Goal: Task Accomplishment & Management: Manage account settings

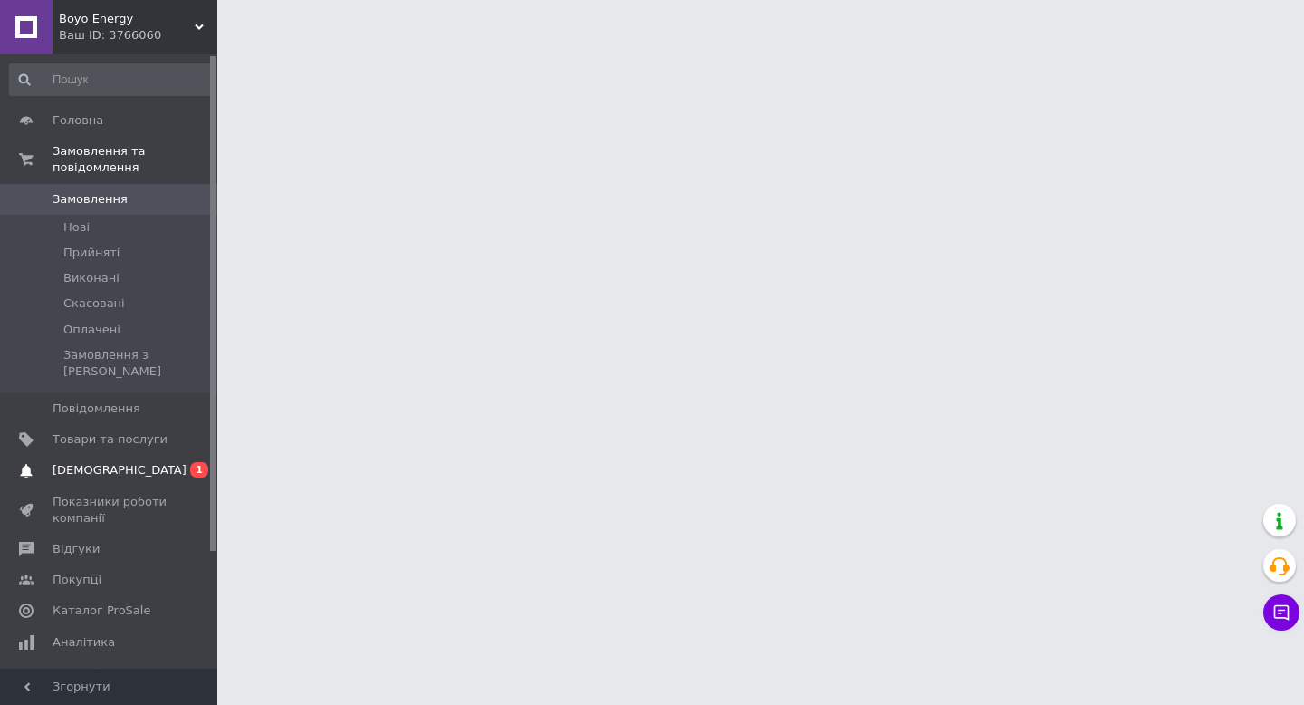
click at [87, 462] on span "[DEMOGRAPHIC_DATA]" at bounding box center [120, 470] width 134 height 16
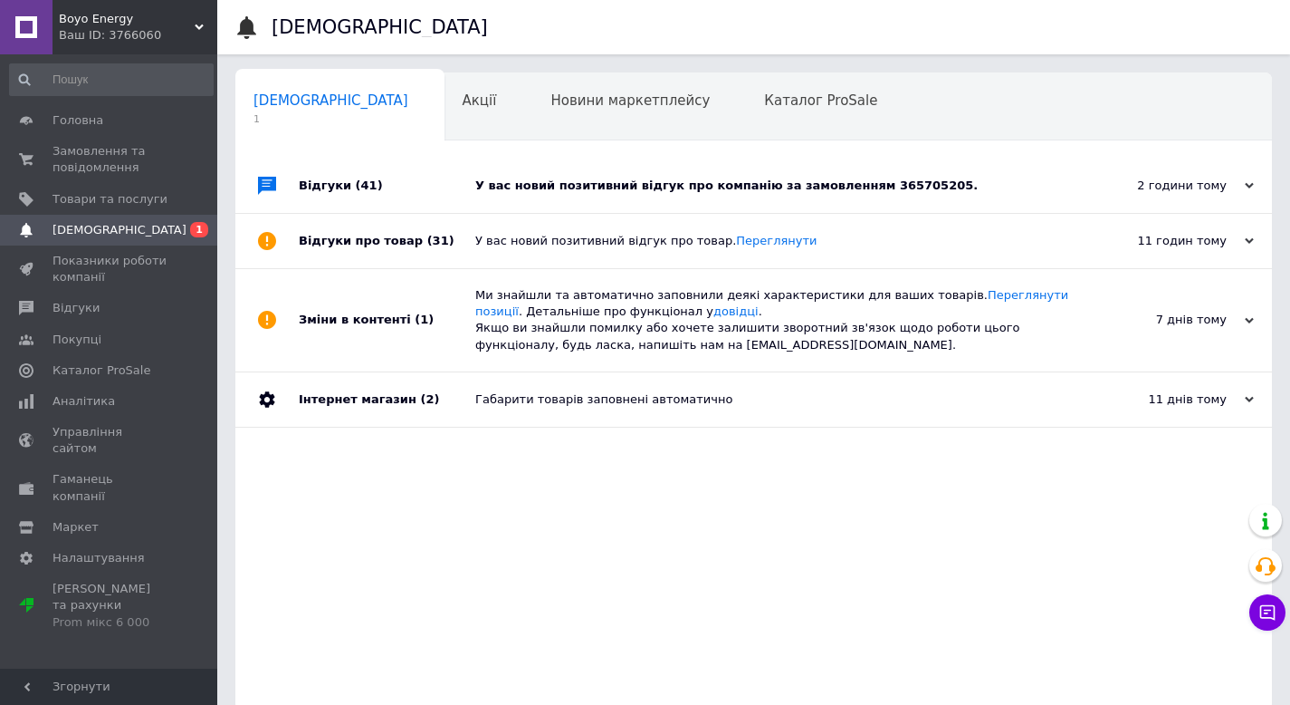
click at [694, 205] on div "У вас новий позитивний відгук про компанію за замовленням 365705205." at bounding box center [774, 185] width 598 height 54
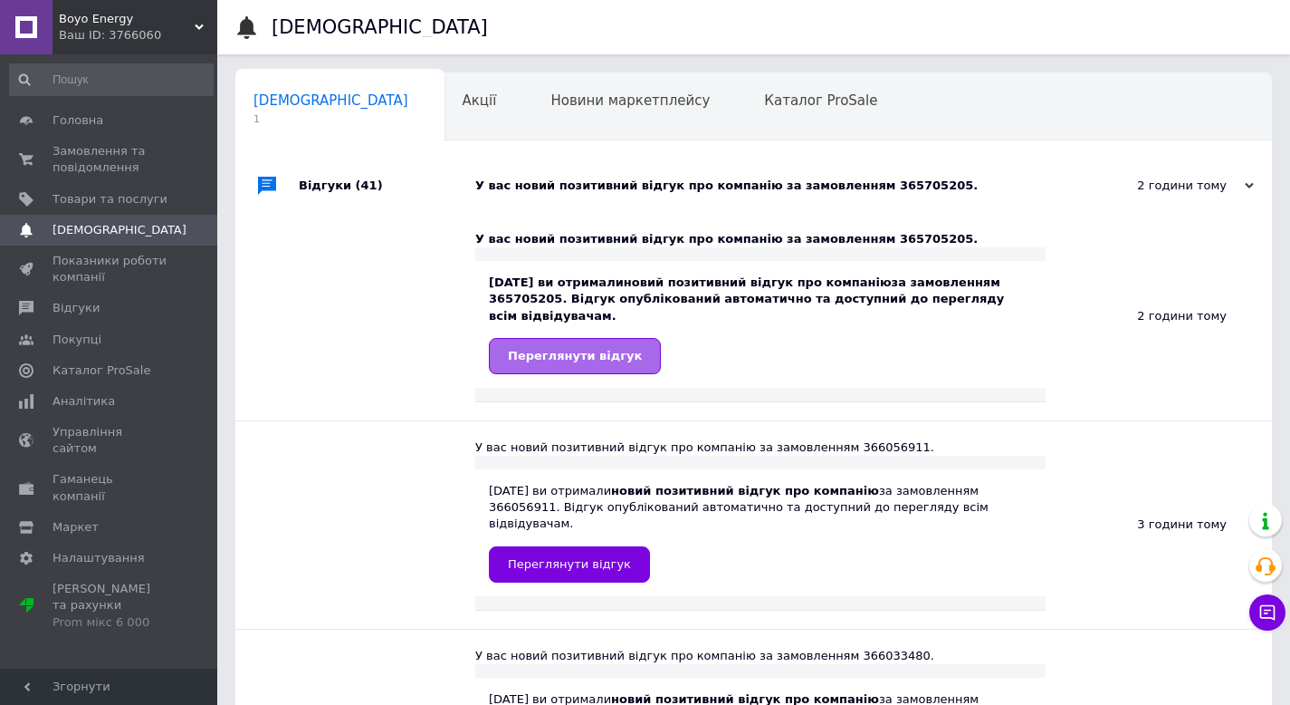
click at [581, 361] on span "Переглянути відгук" at bounding box center [575, 356] width 134 height 14
click at [81, 120] on span "Головна" at bounding box center [78, 120] width 51 height 16
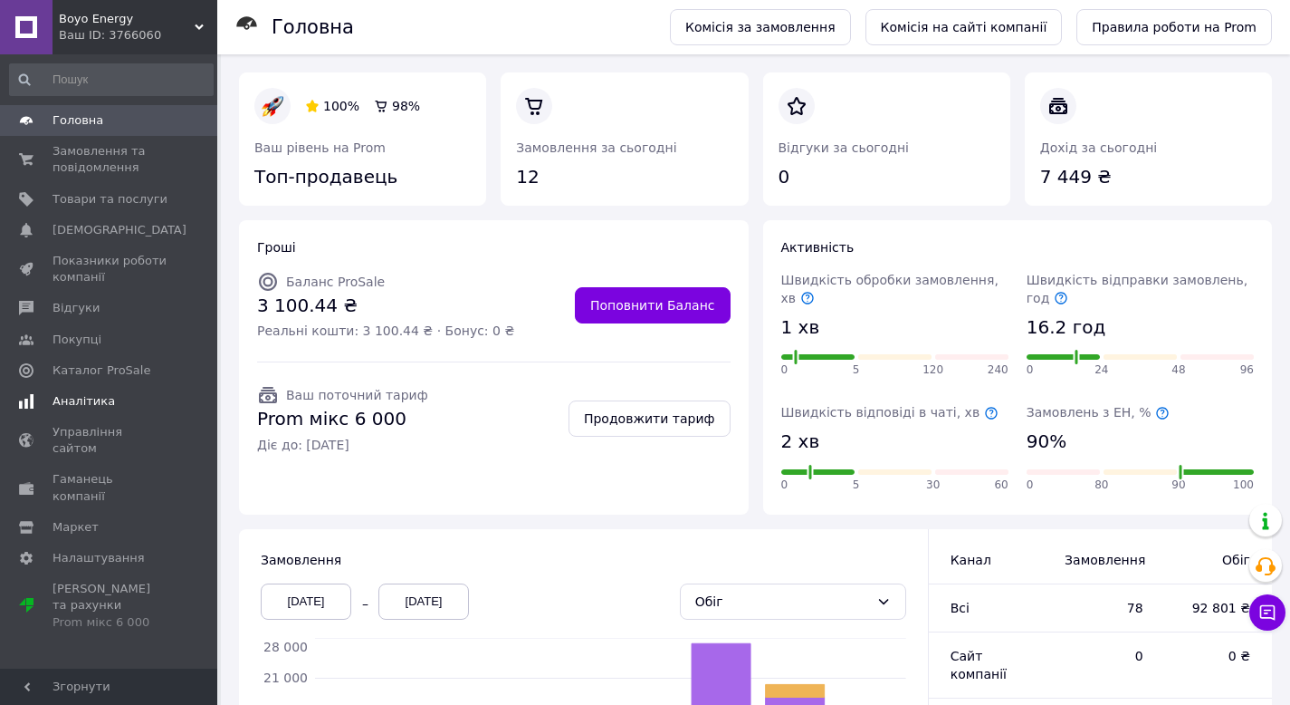
click at [94, 398] on span "Аналітика" at bounding box center [84, 401] width 62 height 16
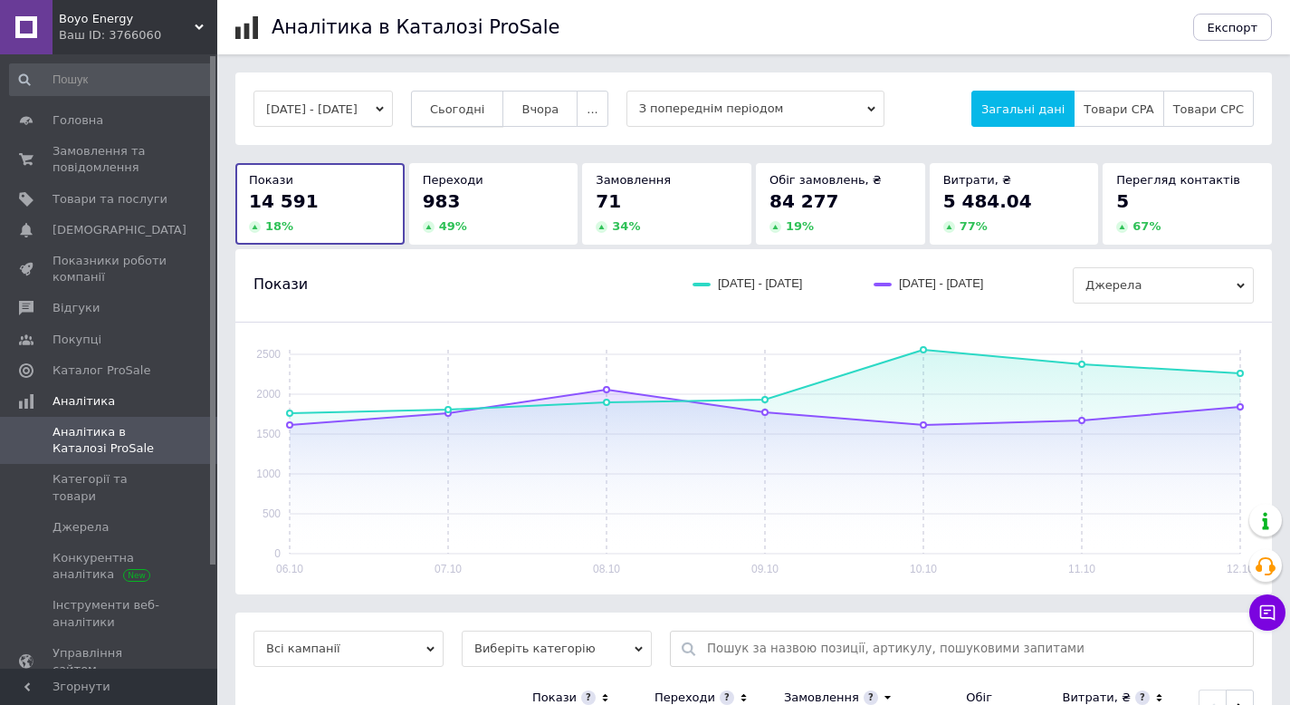
click at [485, 103] on span "Сьогодні" at bounding box center [457, 109] width 55 height 14
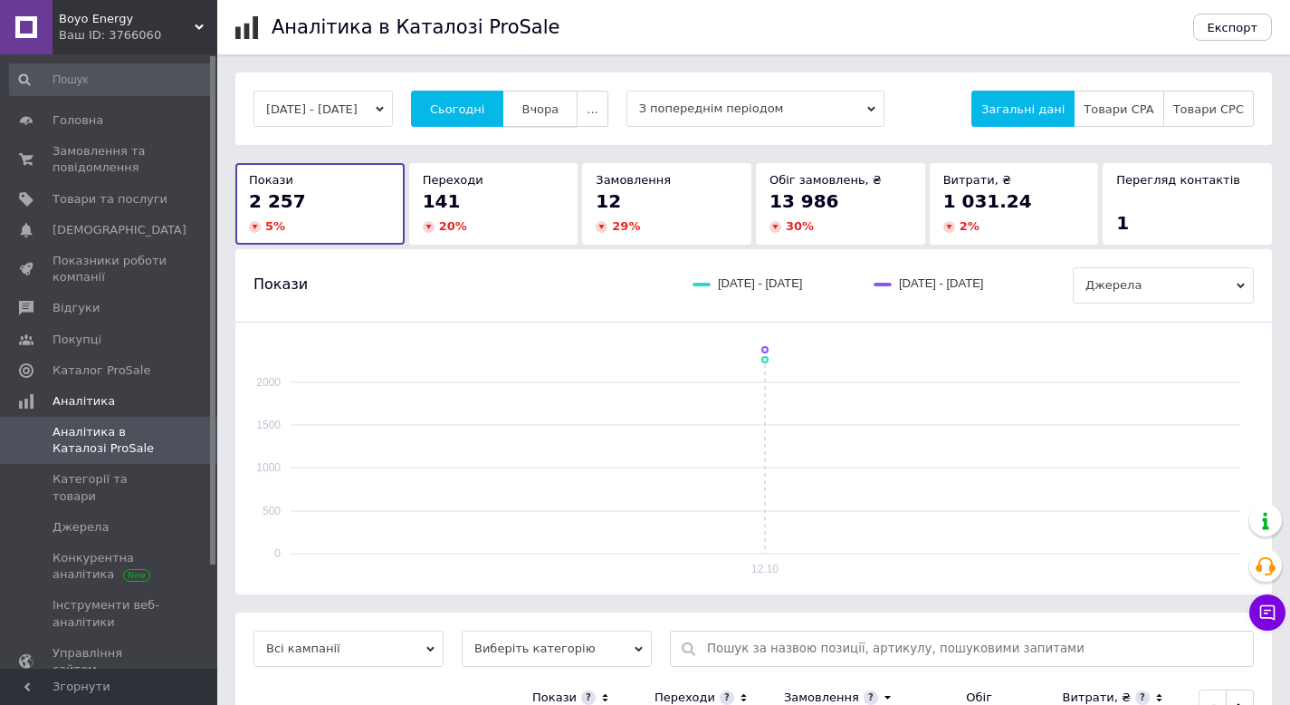
click at [559, 103] on span "Вчора" at bounding box center [540, 109] width 37 height 14
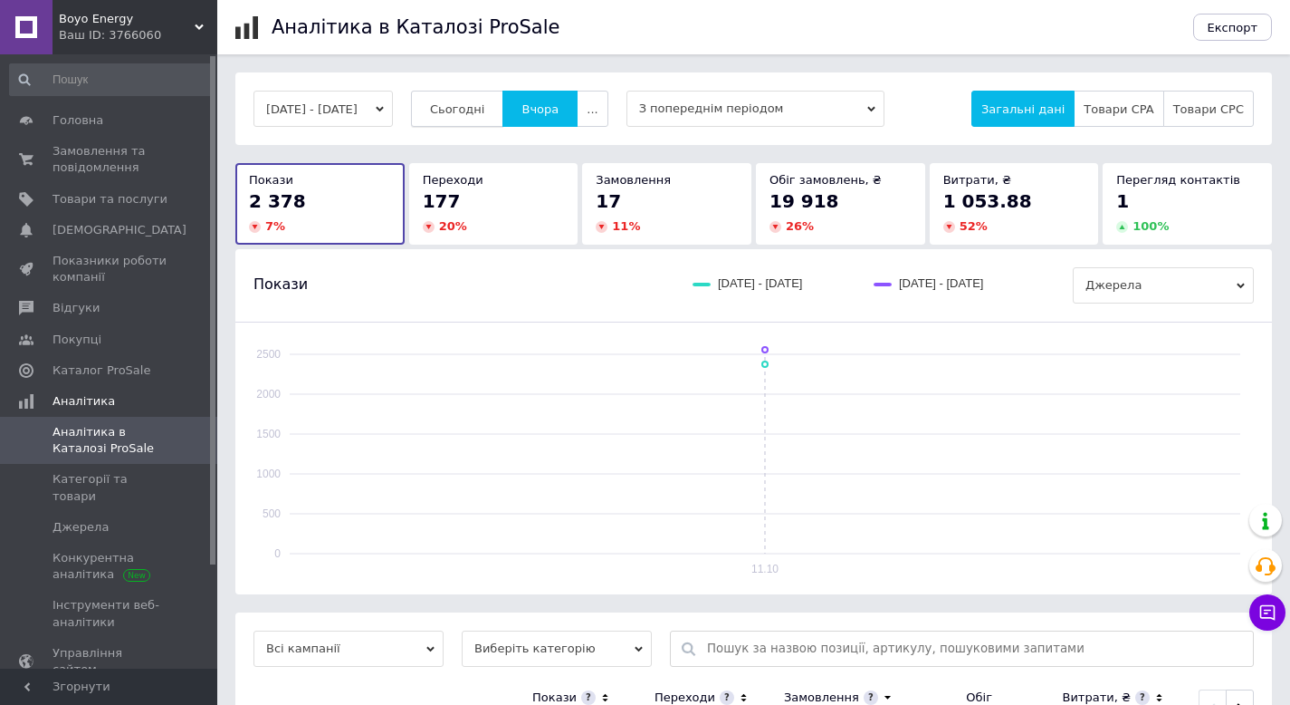
click at [477, 105] on span "Сьогодні" at bounding box center [457, 109] width 55 height 14
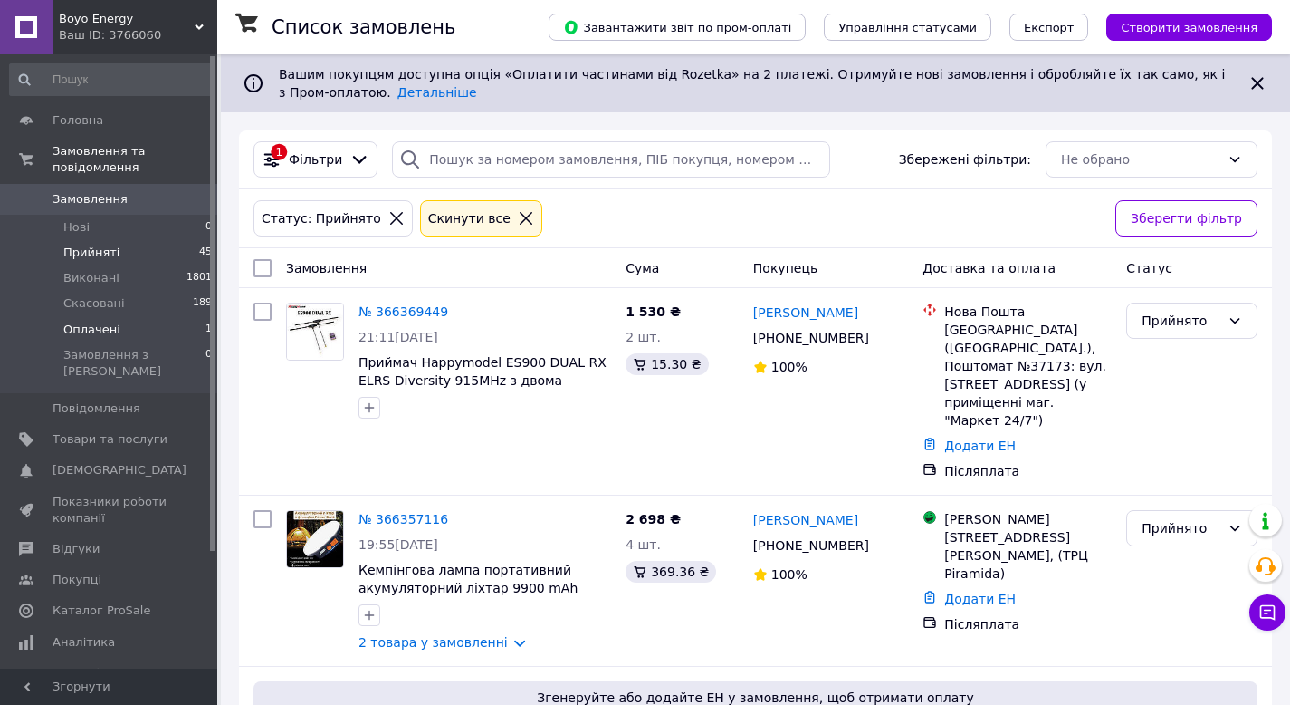
click at [91, 331] on span "Оплачені" at bounding box center [91, 329] width 57 height 16
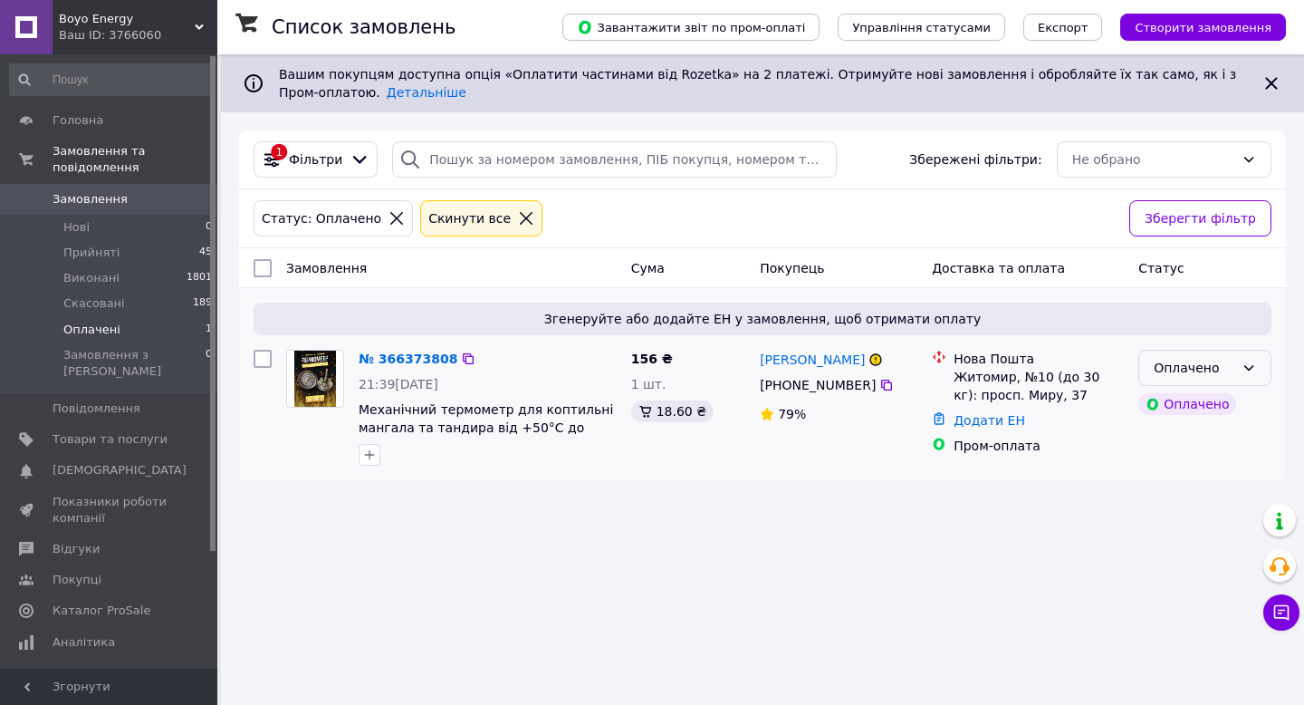
click at [1239, 370] on div "Оплачено" at bounding box center [1204, 368] width 133 height 36
click at [1210, 405] on li "Прийнято" at bounding box center [1204, 406] width 131 height 33
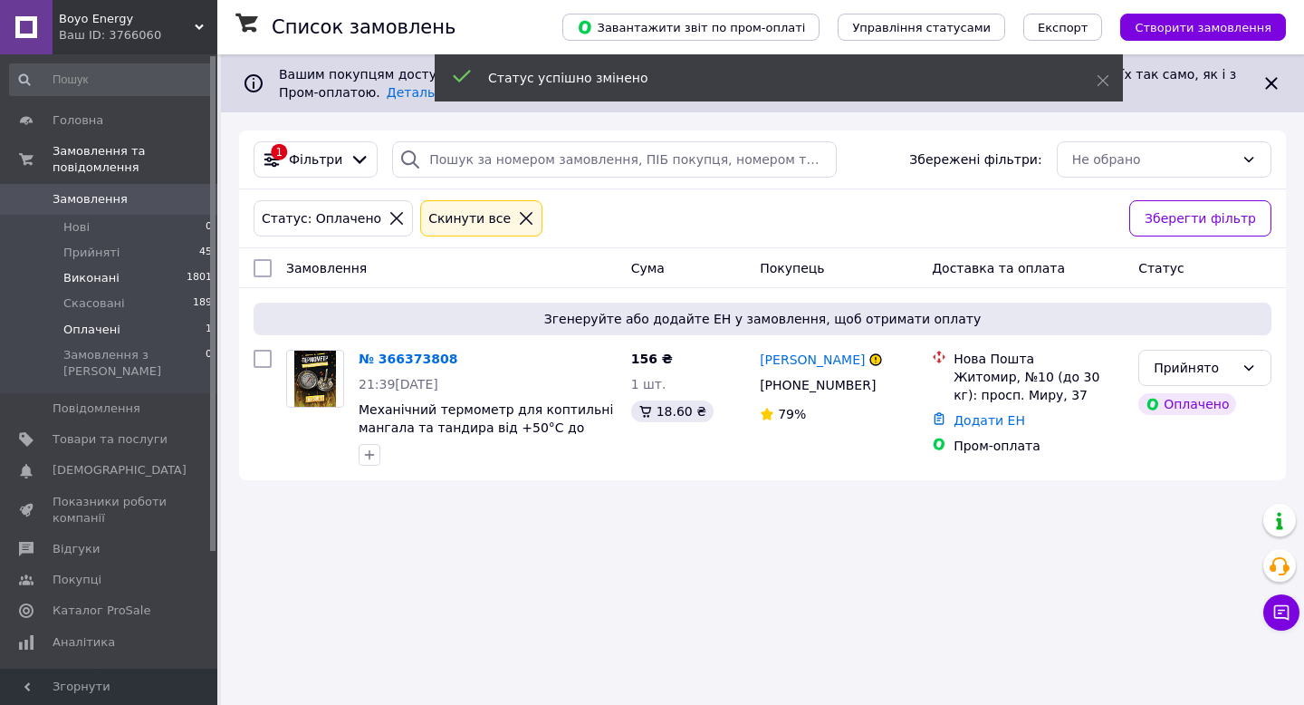
click at [107, 284] on span "Виконані" at bounding box center [91, 278] width 56 height 16
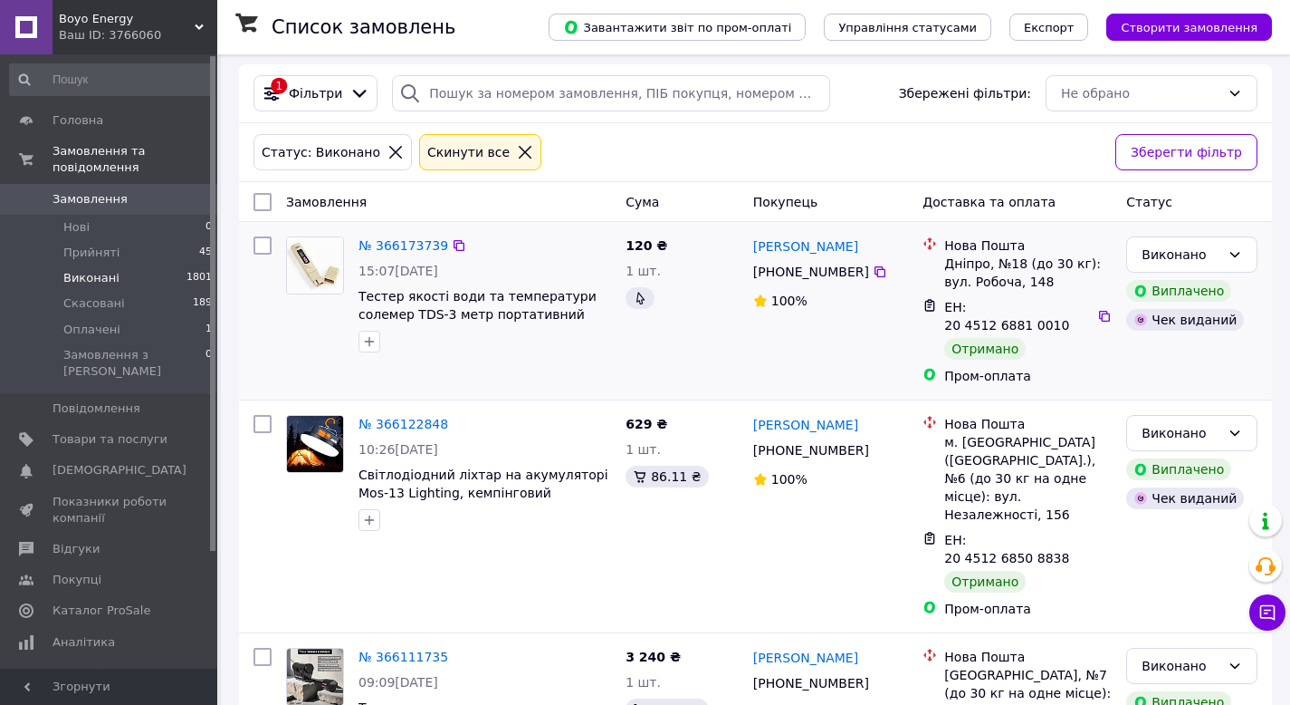
scroll to position [82, 0]
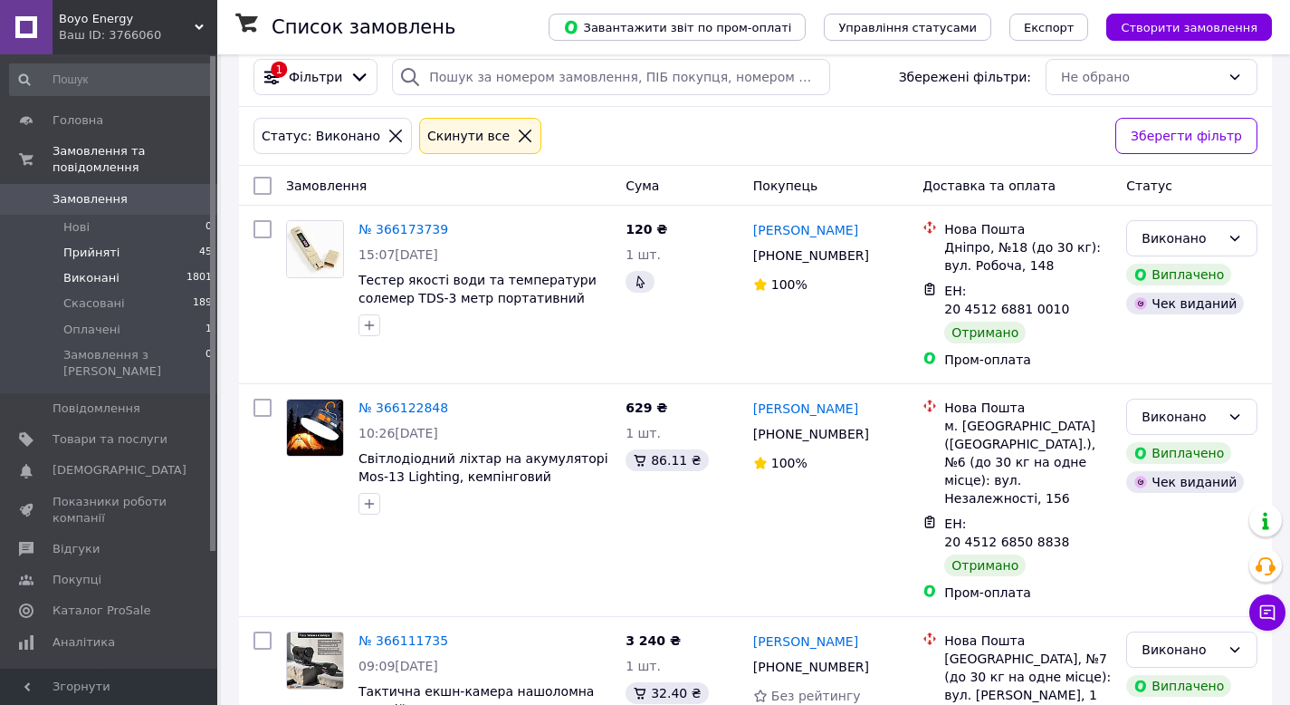
click at [91, 254] on span "Прийняті" at bounding box center [91, 252] width 56 height 16
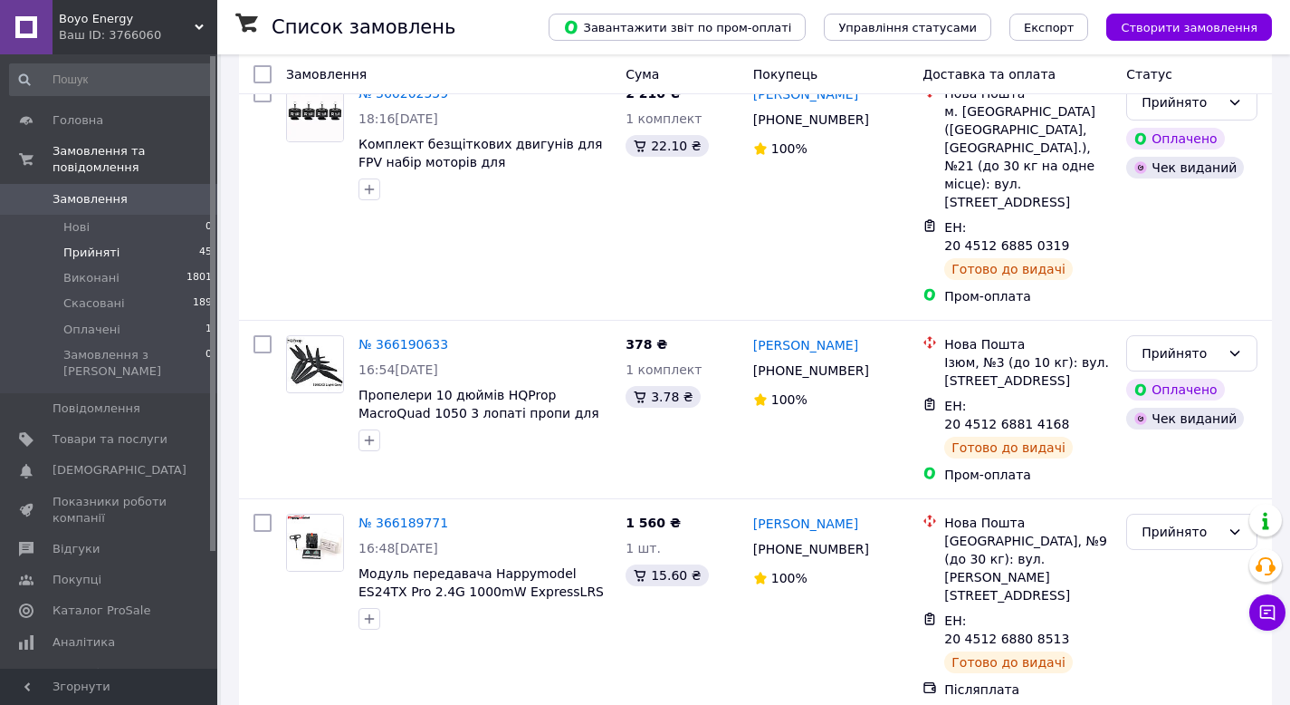
scroll to position [3295, 0]
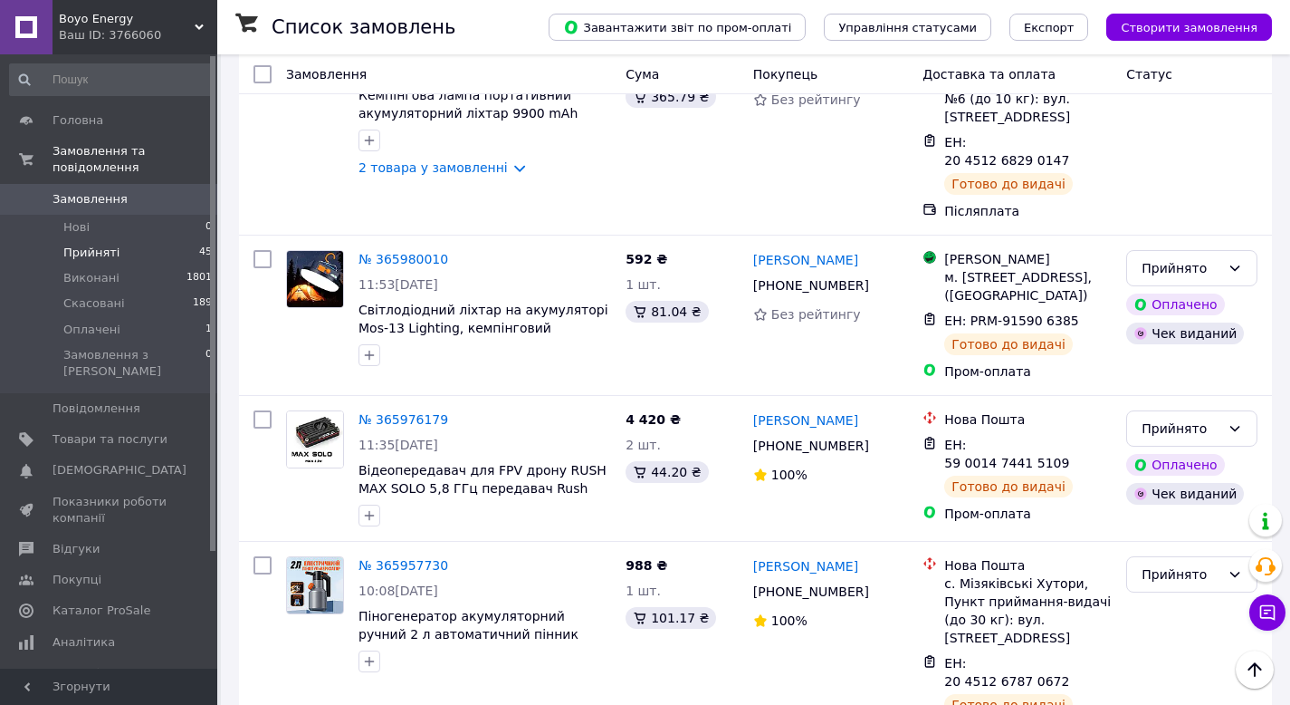
scroll to position [3113, 0]
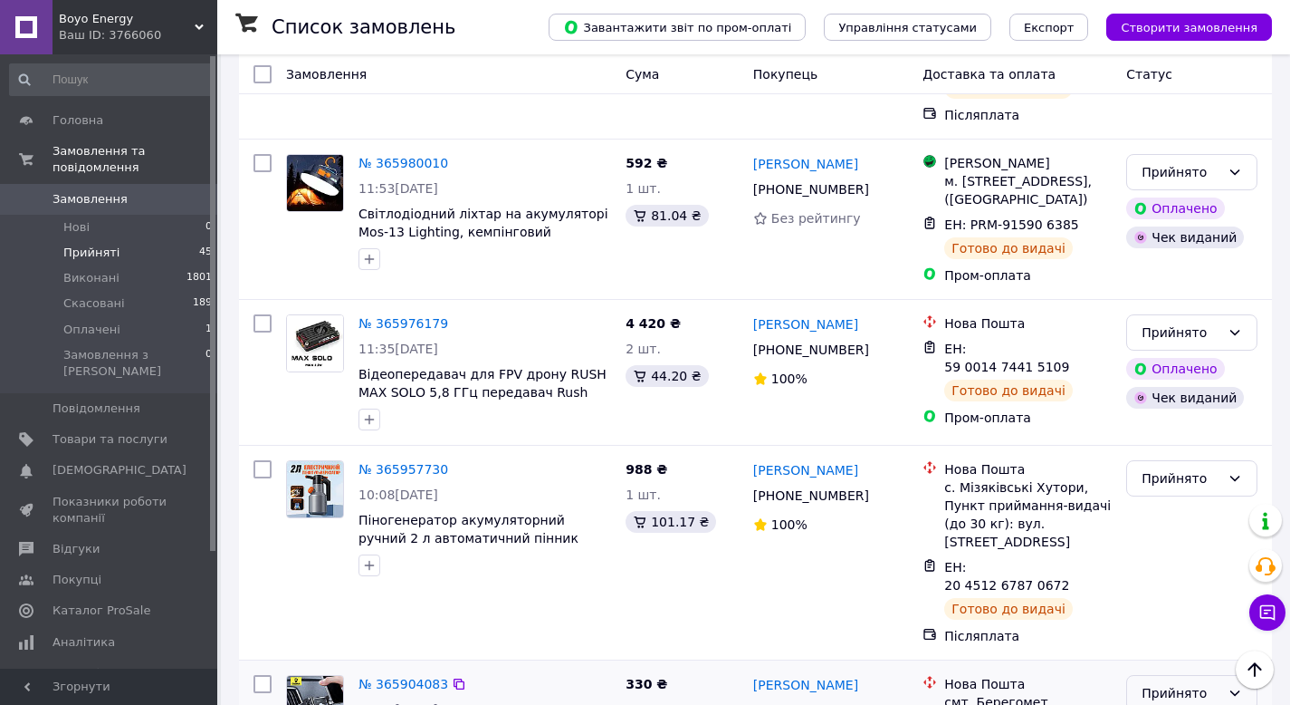
click at [1192, 683] on div "Прийнято" at bounding box center [1181, 693] width 79 height 20
click at [1179, 331] on li "Виконано" at bounding box center [1191, 341] width 129 height 33
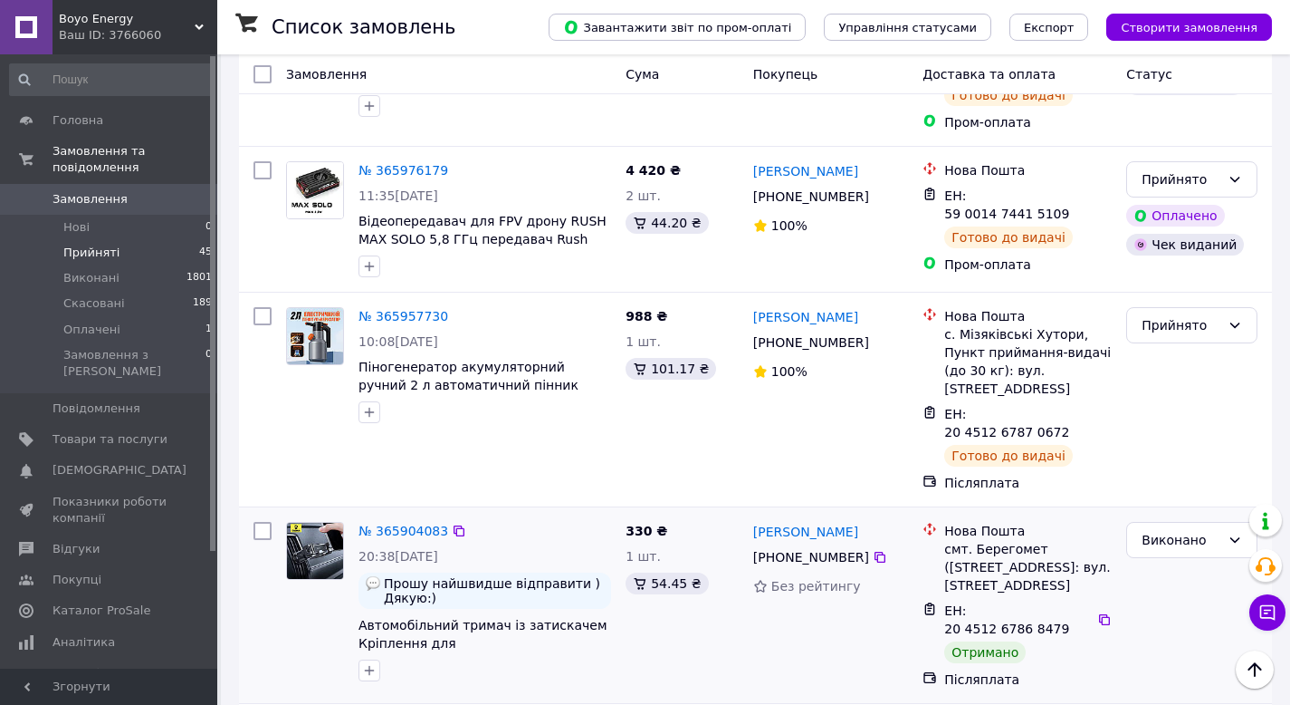
scroll to position [3288, 0]
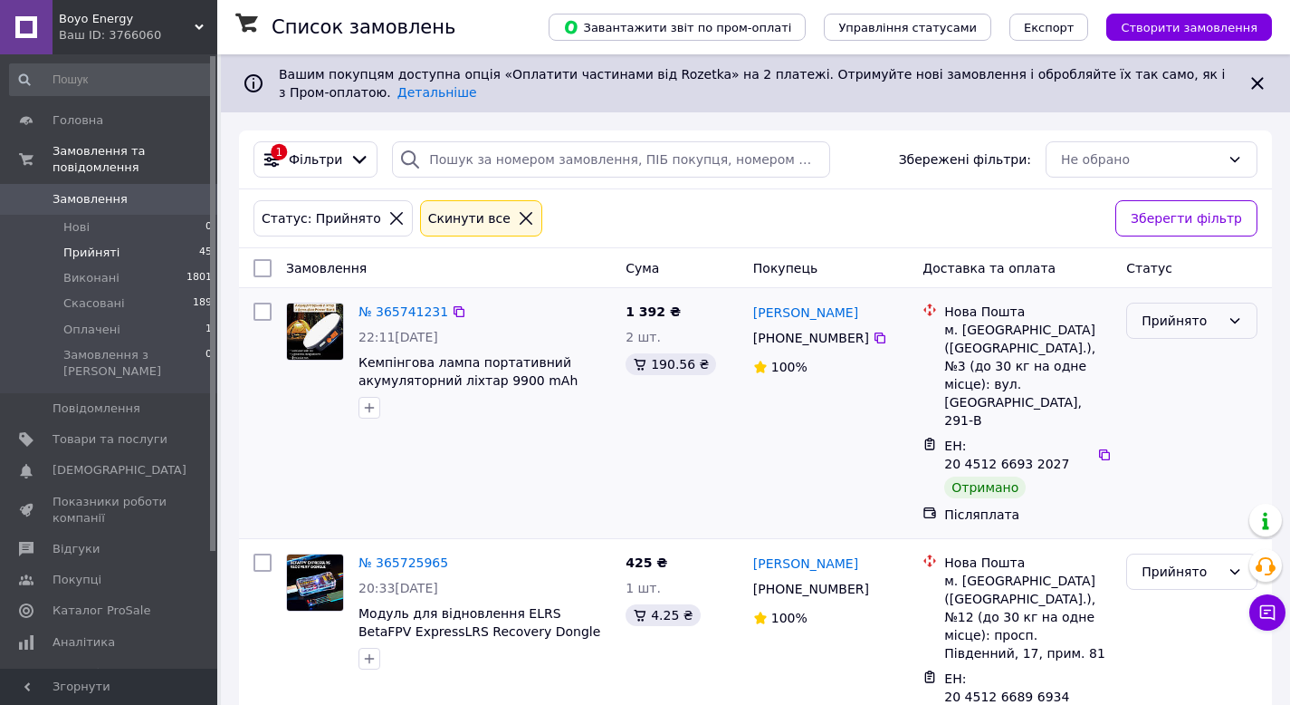
click at [1201, 321] on div "Прийнято" at bounding box center [1181, 321] width 79 height 20
click at [1175, 350] on li "Виконано" at bounding box center [1191, 359] width 129 height 33
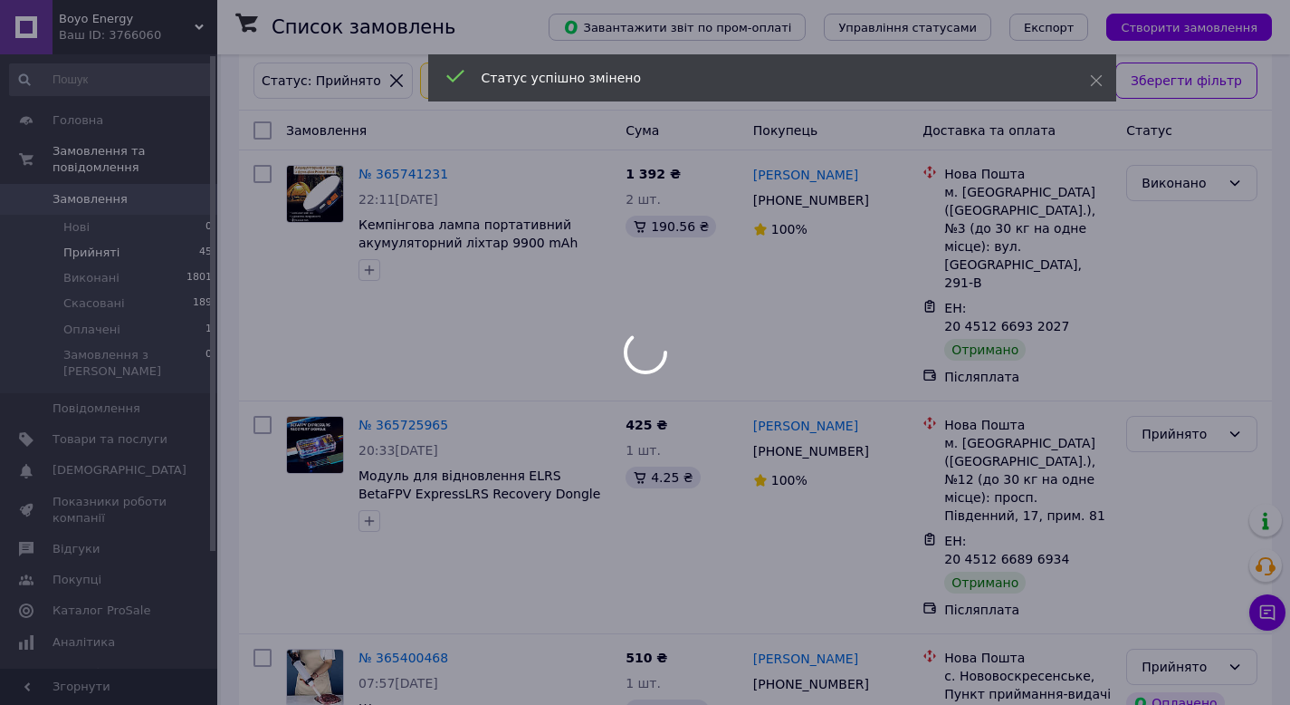
scroll to position [145, 0]
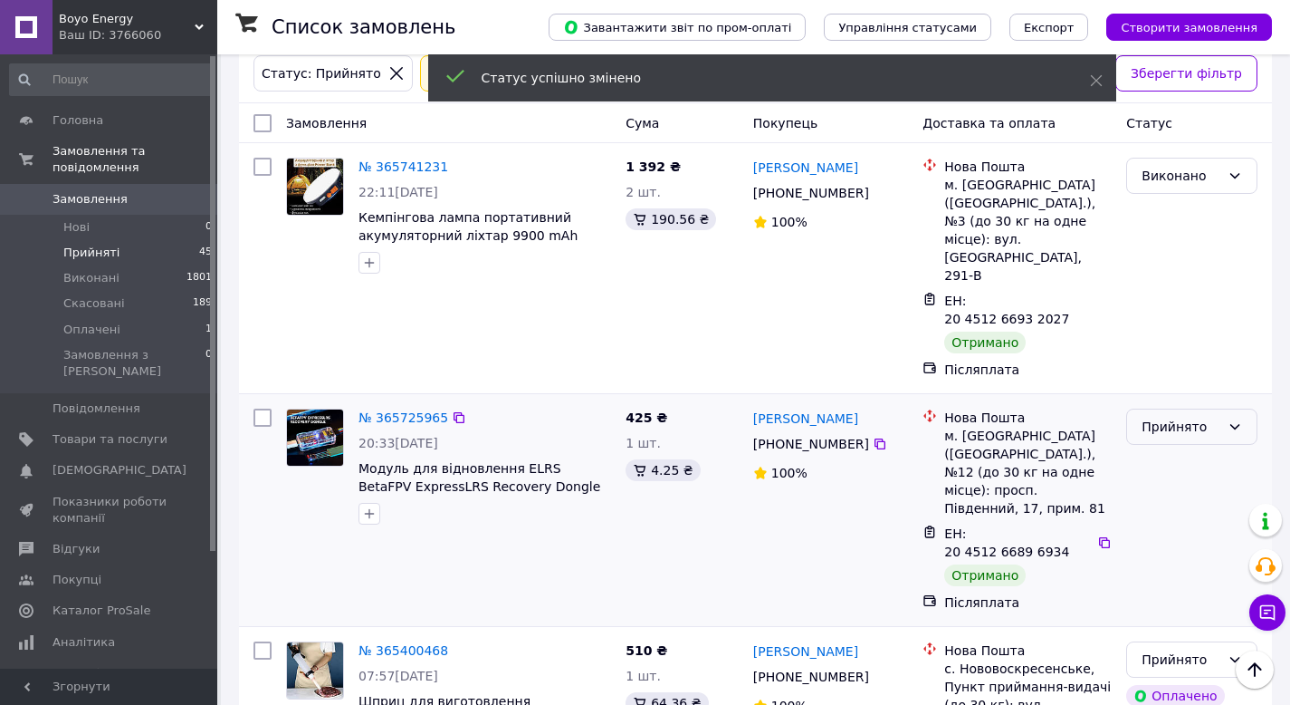
click at [1179, 417] on div "Прийнято" at bounding box center [1181, 427] width 79 height 20
click at [1167, 398] on li "Виконано" at bounding box center [1191, 411] width 129 height 33
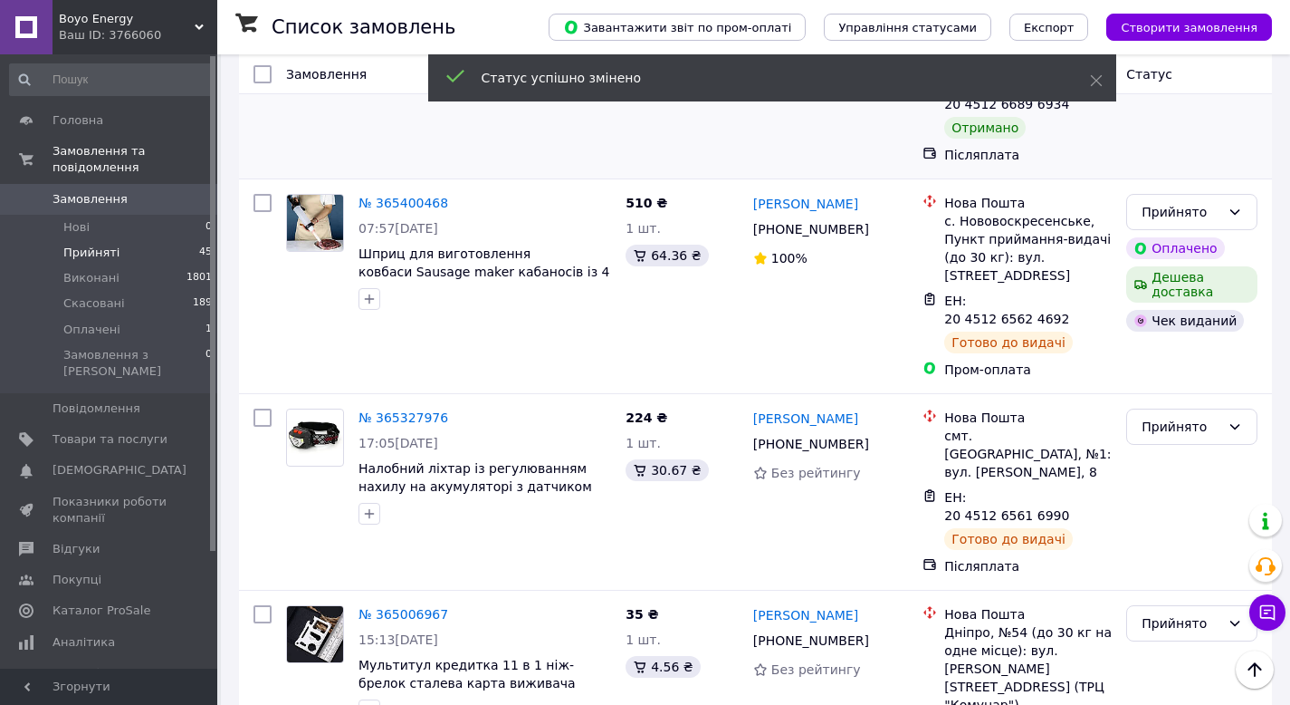
scroll to position [604, 0]
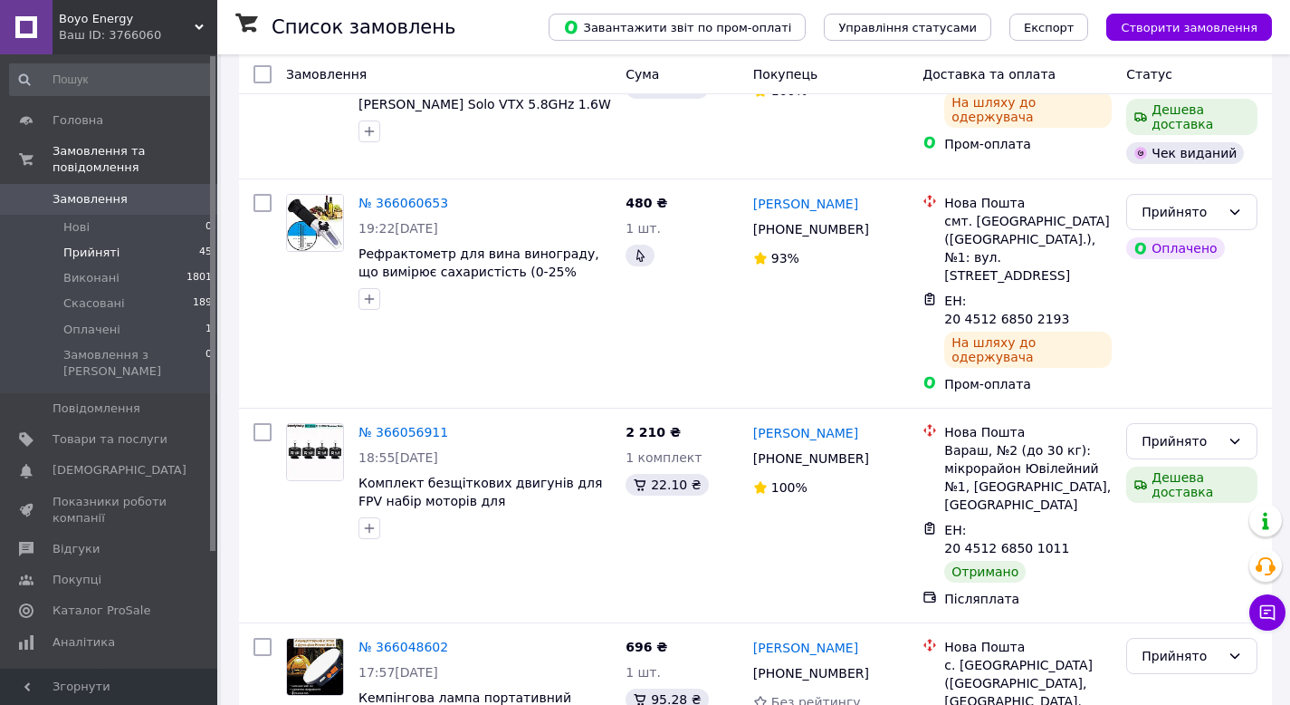
scroll to position [1367, 0]
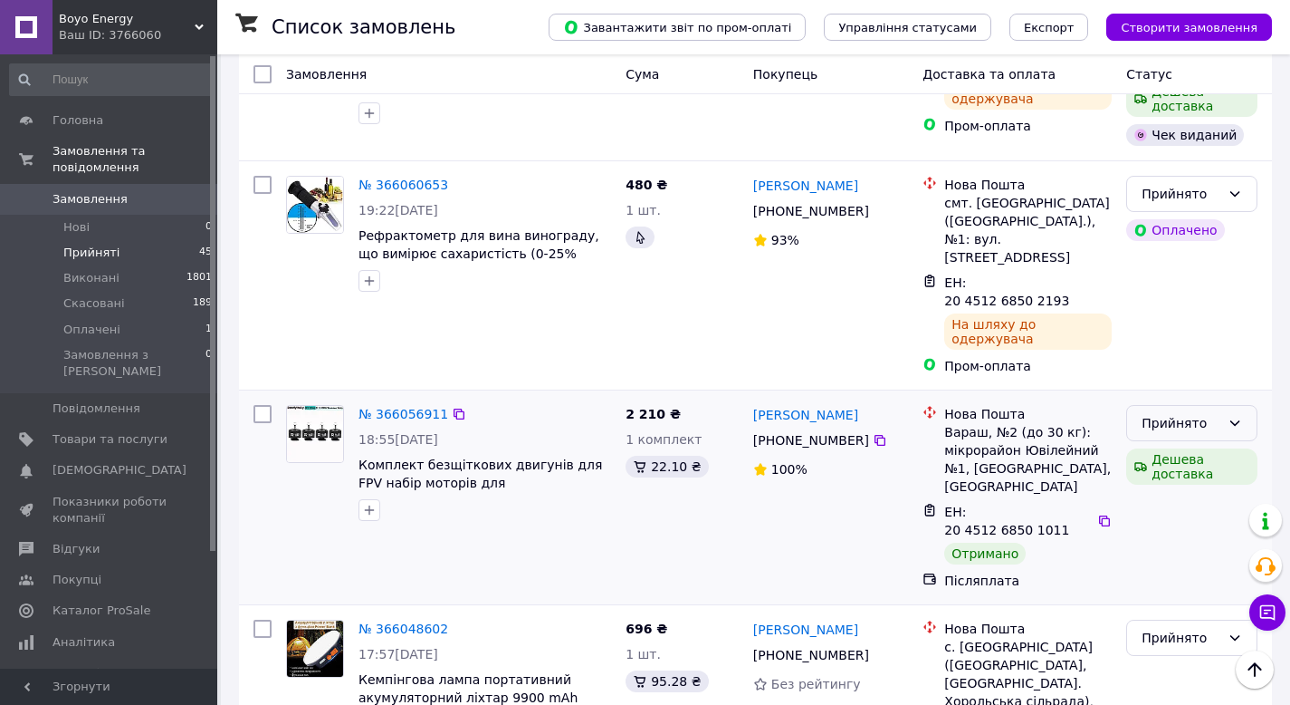
click at [1202, 413] on div "Прийнято" at bounding box center [1181, 423] width 79 height 20
click at [1192, 238] on li "Виконано" at bounding box center [1191, 245] width 129 height 33
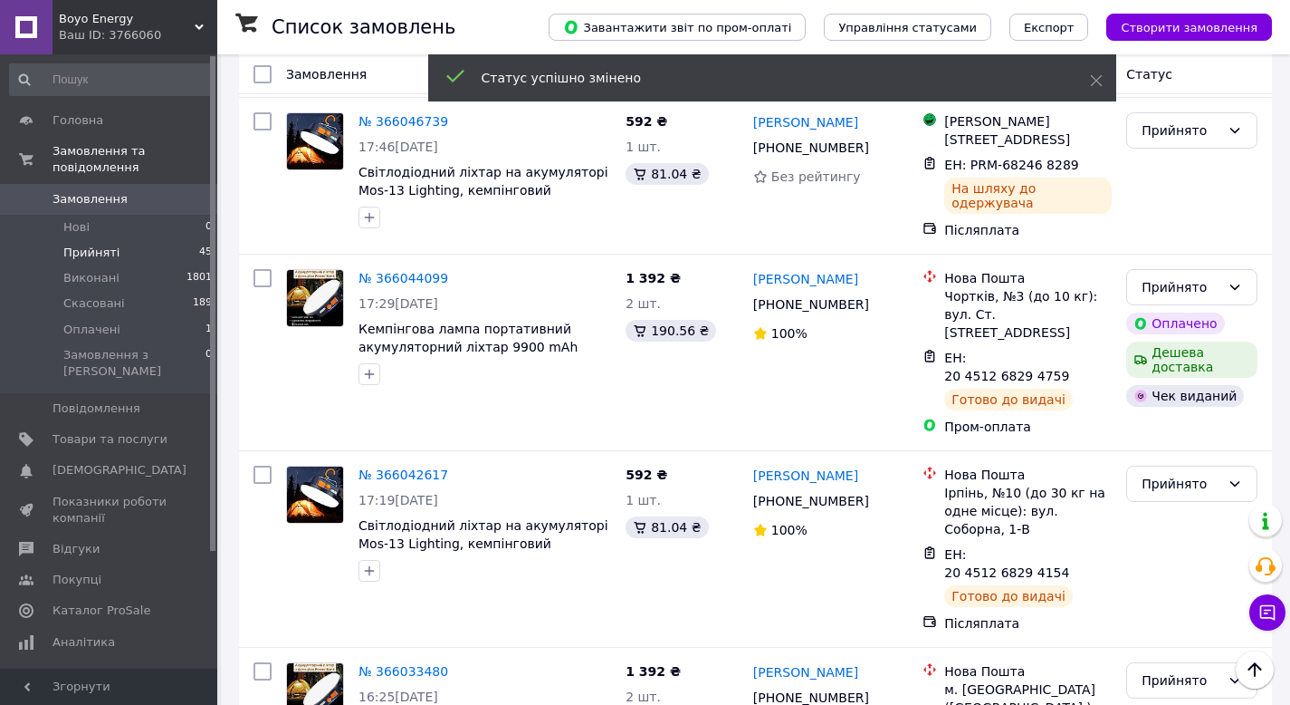
scroll to position [2321, 0]
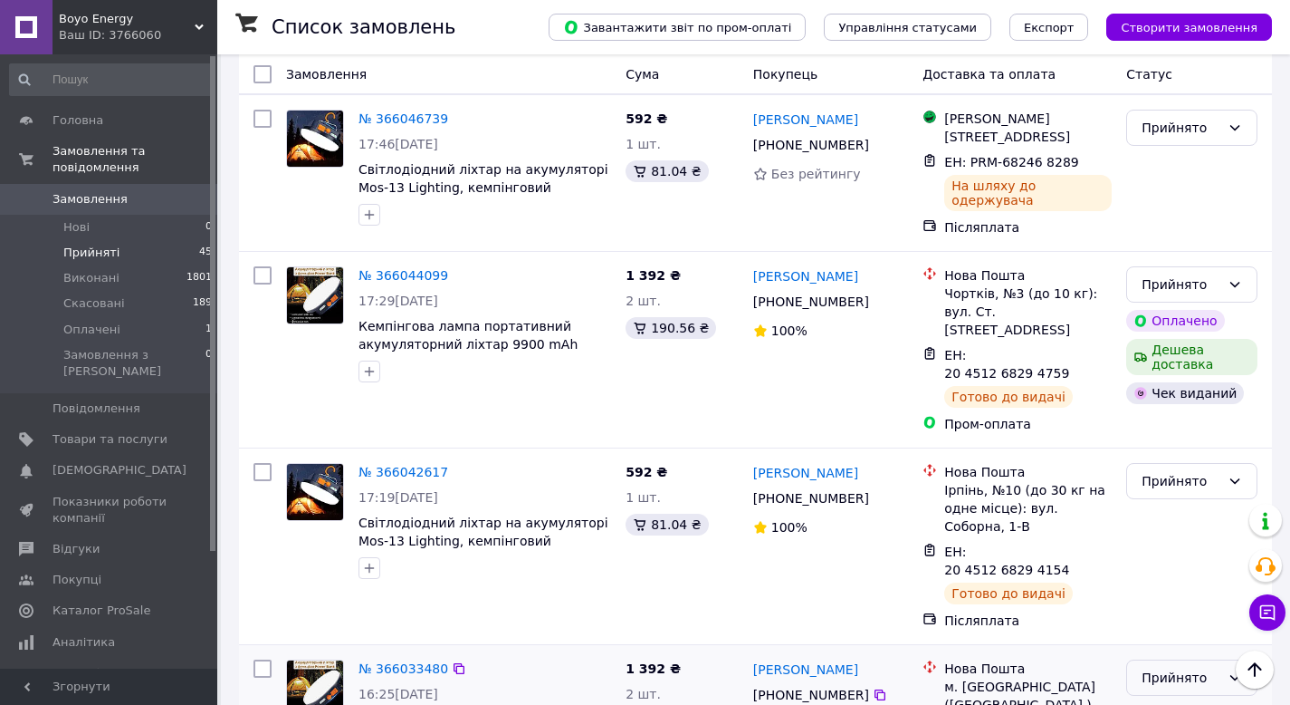
click at [1216, 667] on div "Прийнято" at bounding box center [1181, 677] width 79 height 20
click at [1200, 402] on li "Виконано" at bounding box center [1191, 398] width 129 height 33
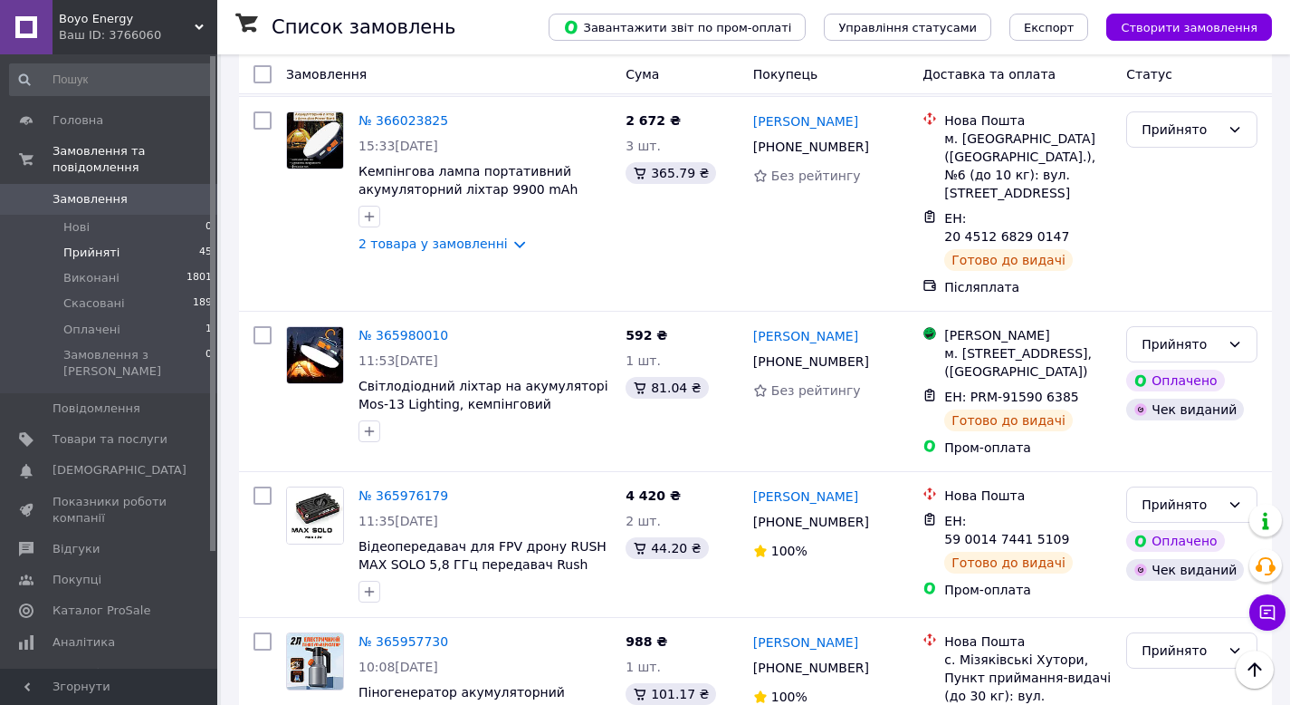
scroll to position [3252, 0]
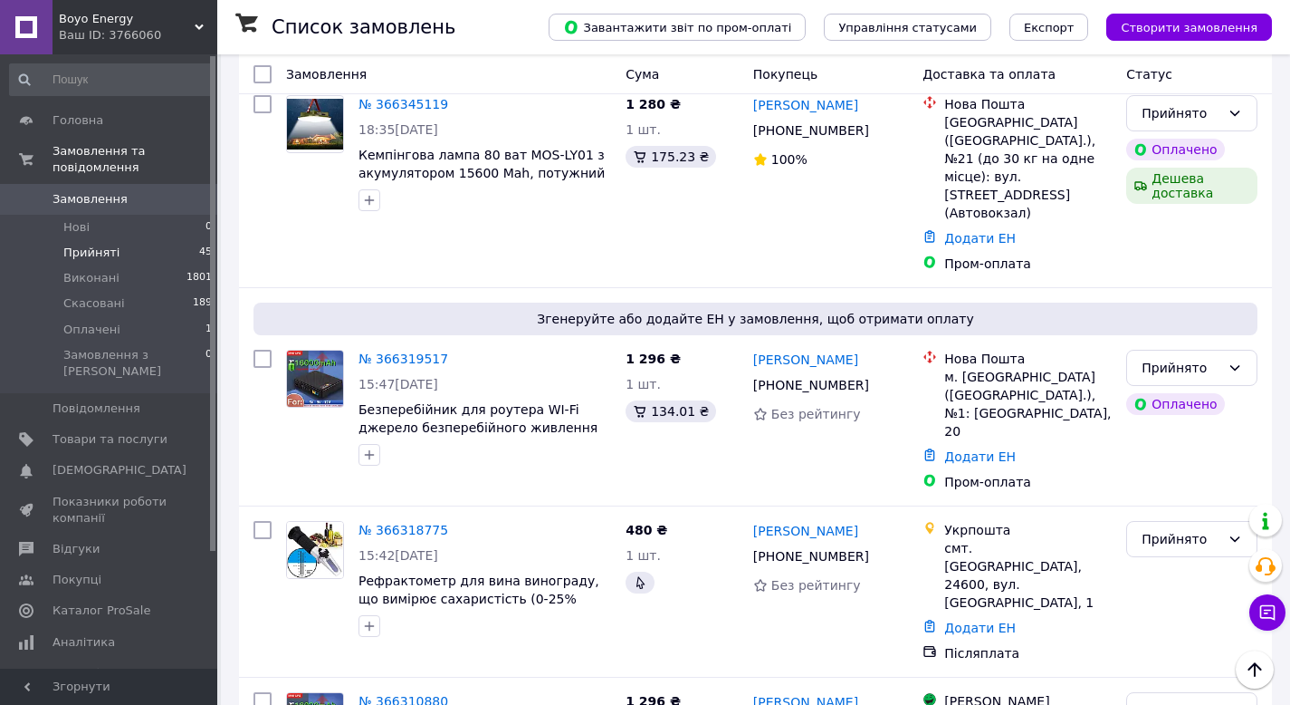
scroll to position [828, 0]
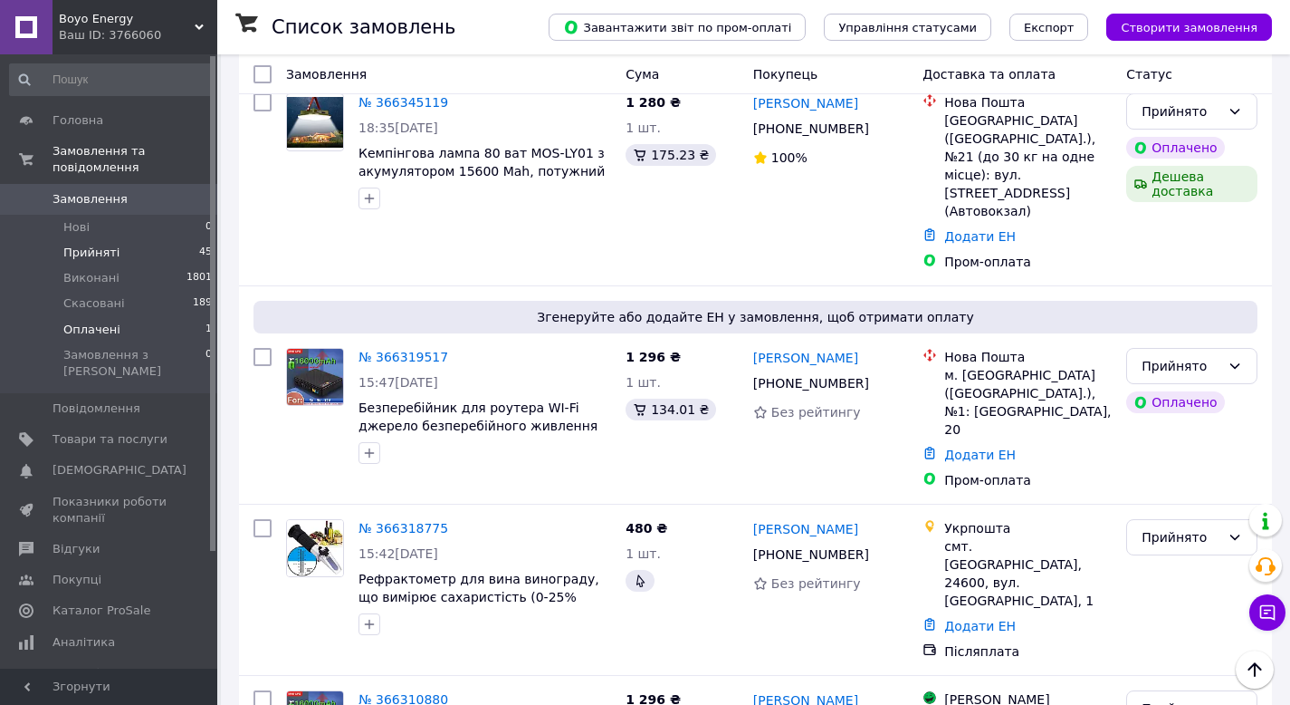
click at [99, 331] on span "Оплачені" at bounding box center [91, 329] width 57 height 16
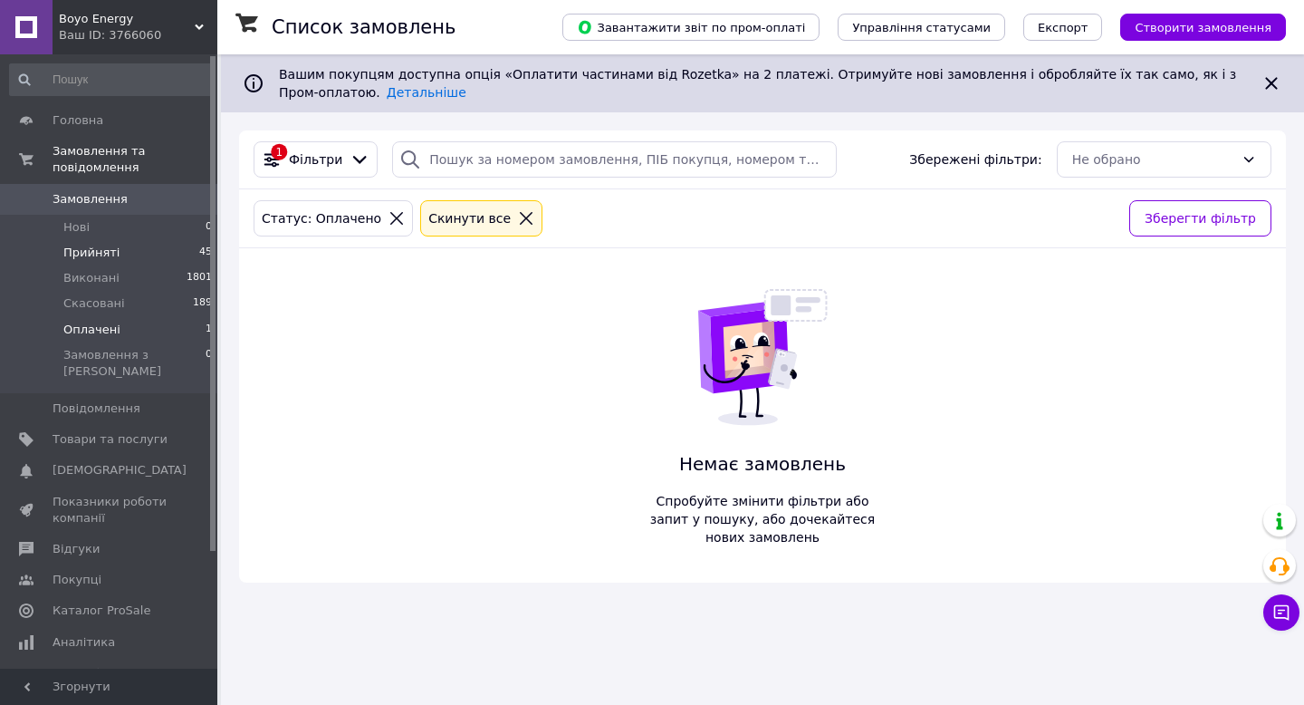
click at [86, 251] on span "Прийняті" at bounding box center [91, 252] width 56 height 16
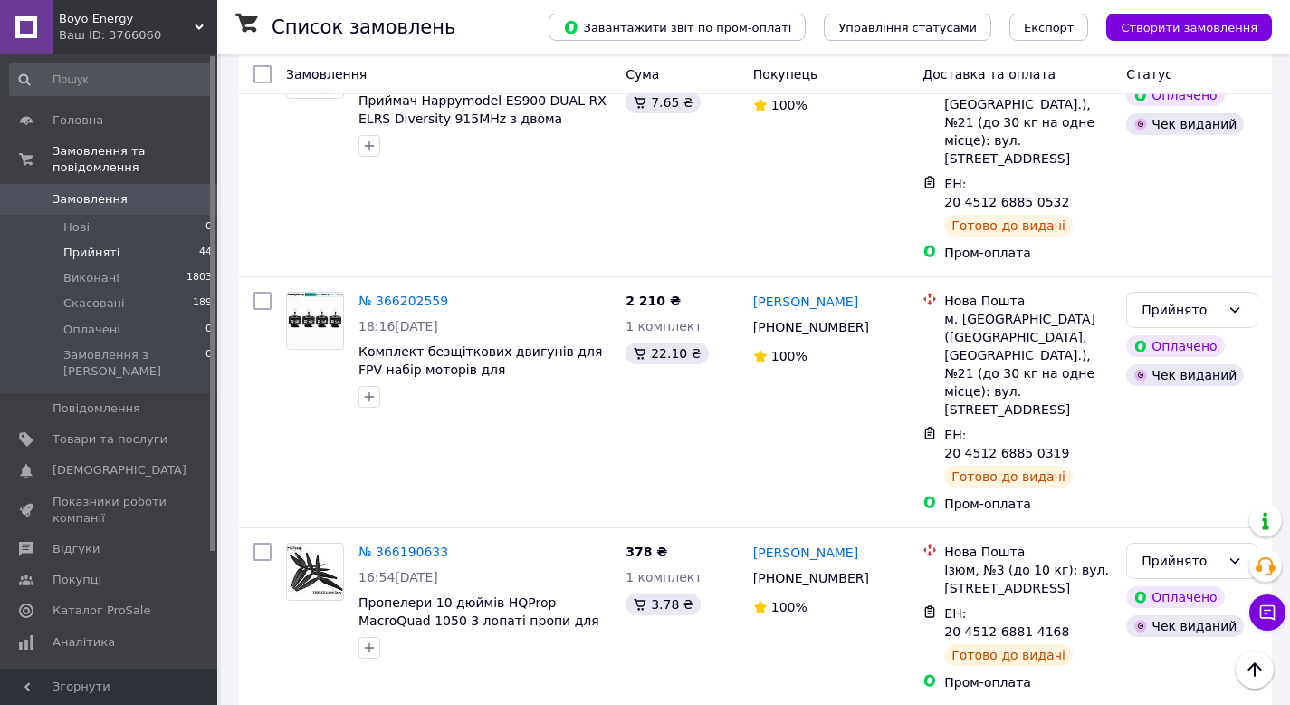
scroll to position [3328, 0]
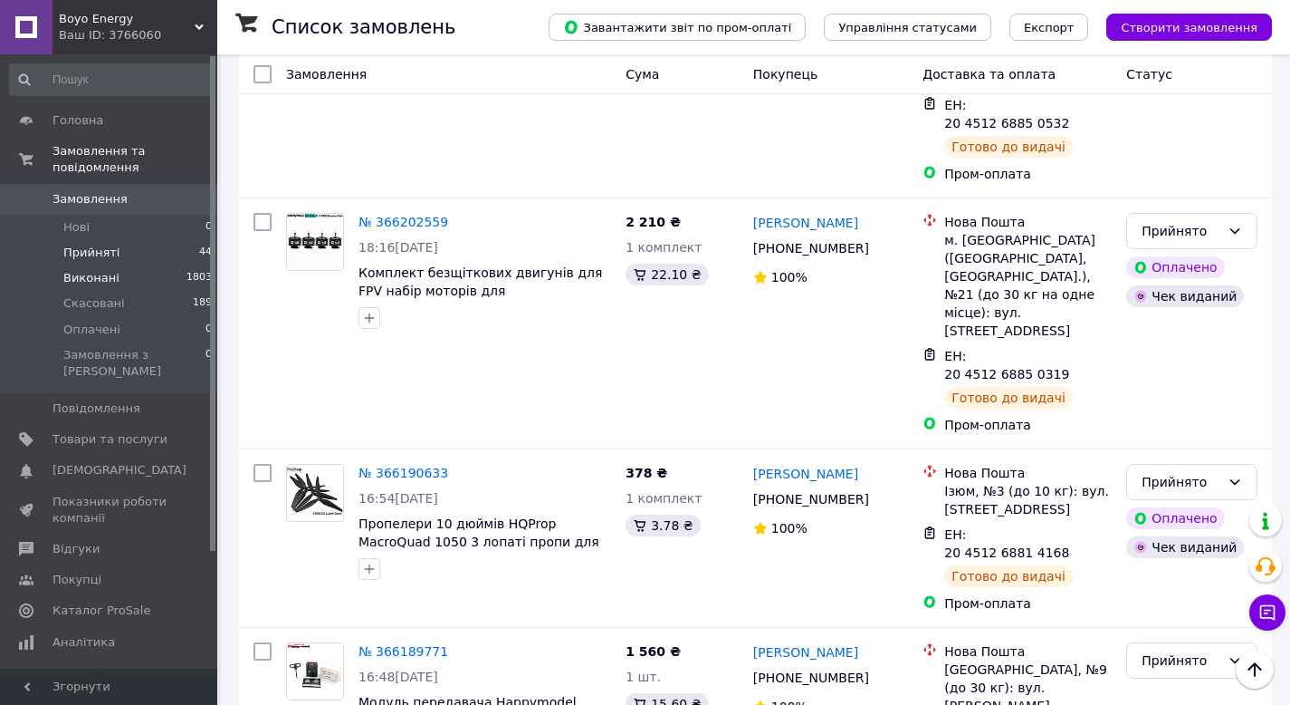
click at [83, 270] on span "Виконані" at bounding box center [91, 278] width 56 height 16
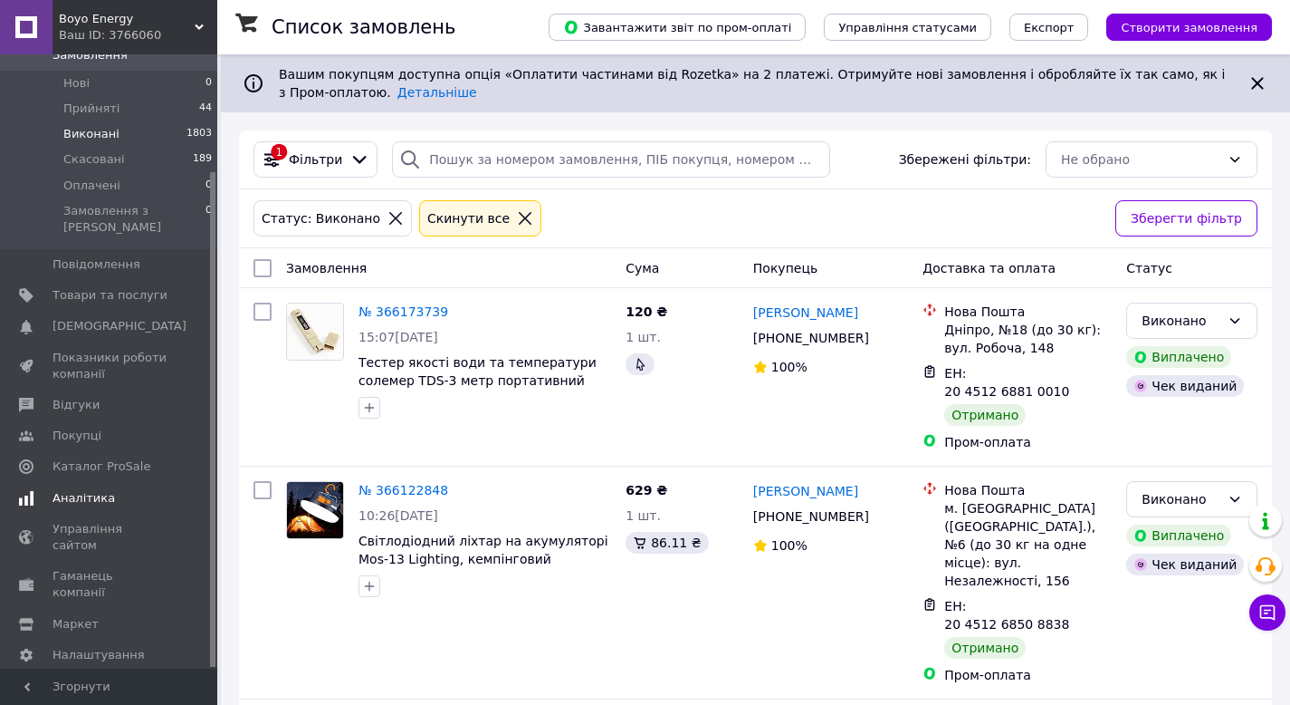
click at [94, 490] on span "Аналітика" at bounding box center [84, 498] width 62 height 16
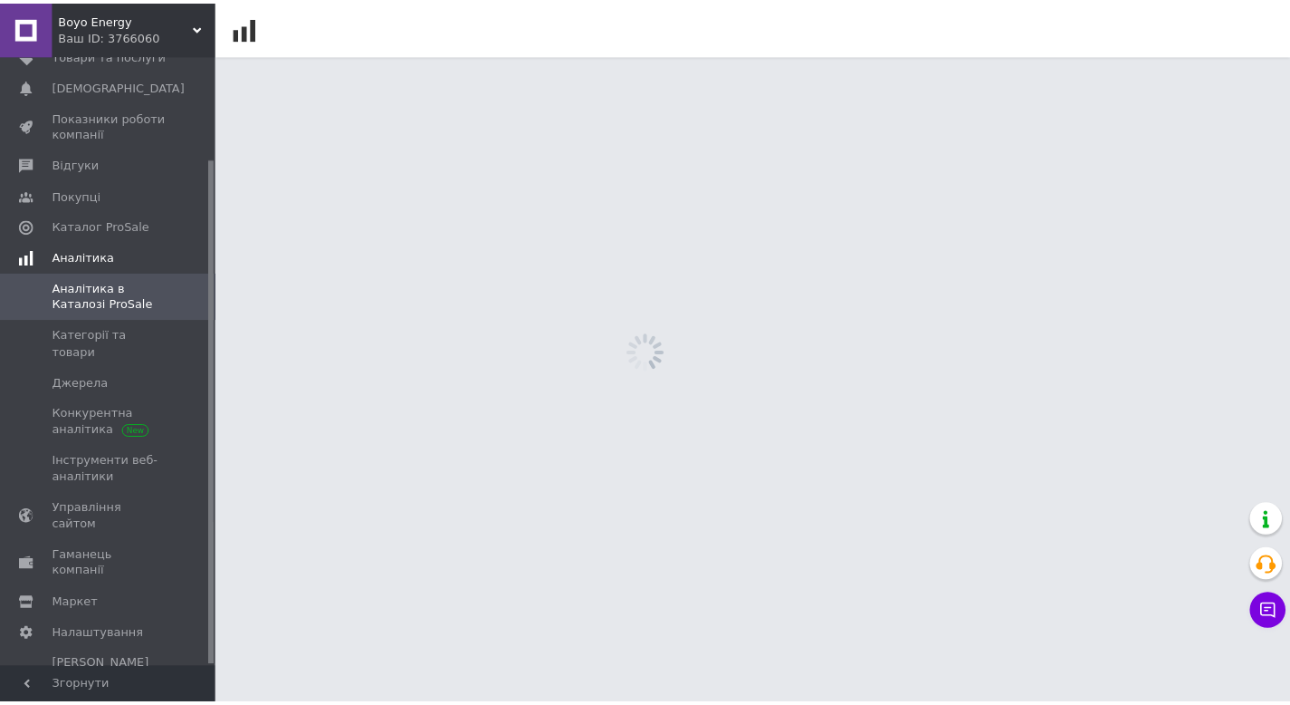
scroll to position [124, 0]
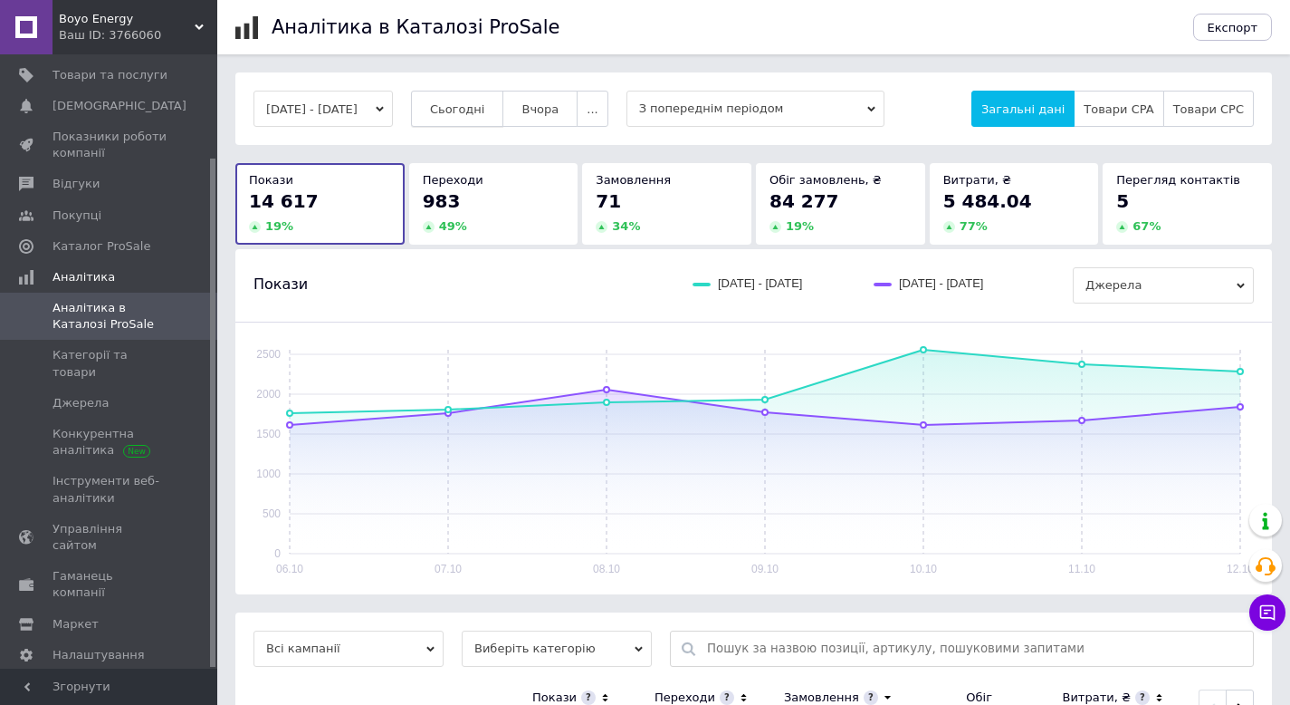
click at [483, 103] on span "Сьогодні" at bounding box center [457, 109] width 55 height 14
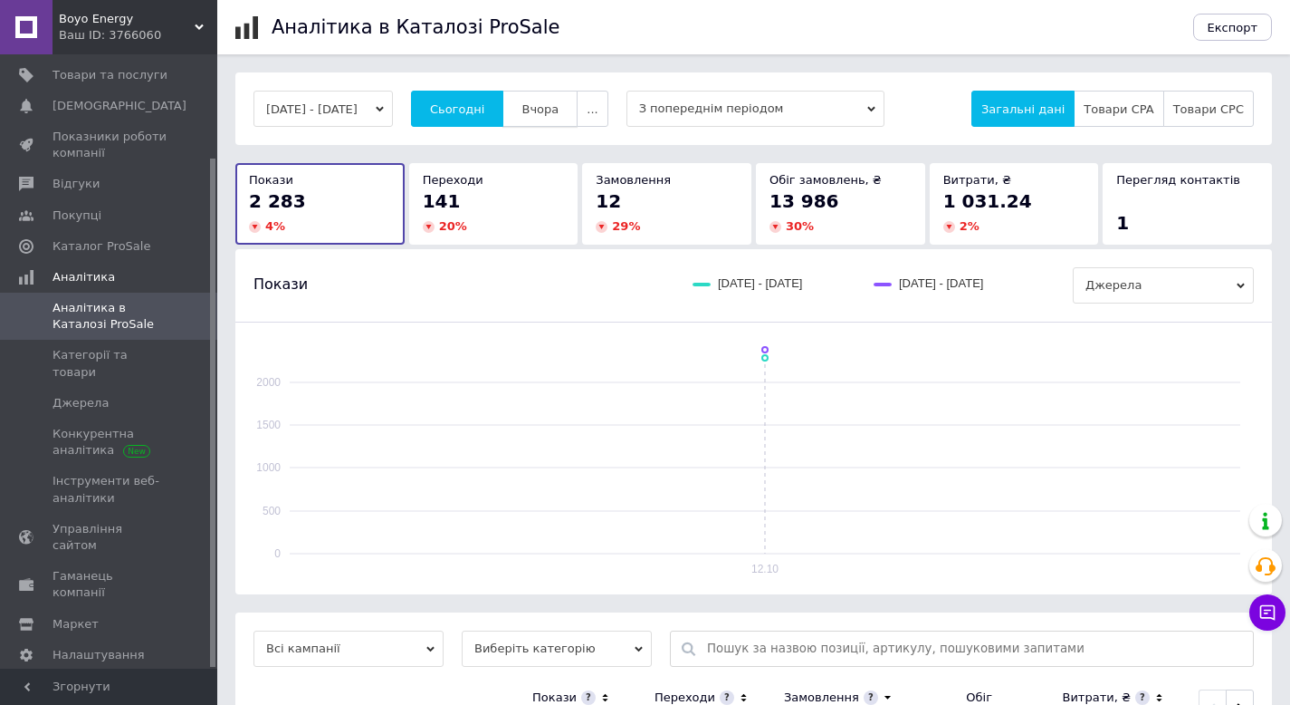
click at [559, 102] on span "Вчора" at bounding box center [540, 109] width 37 height 14
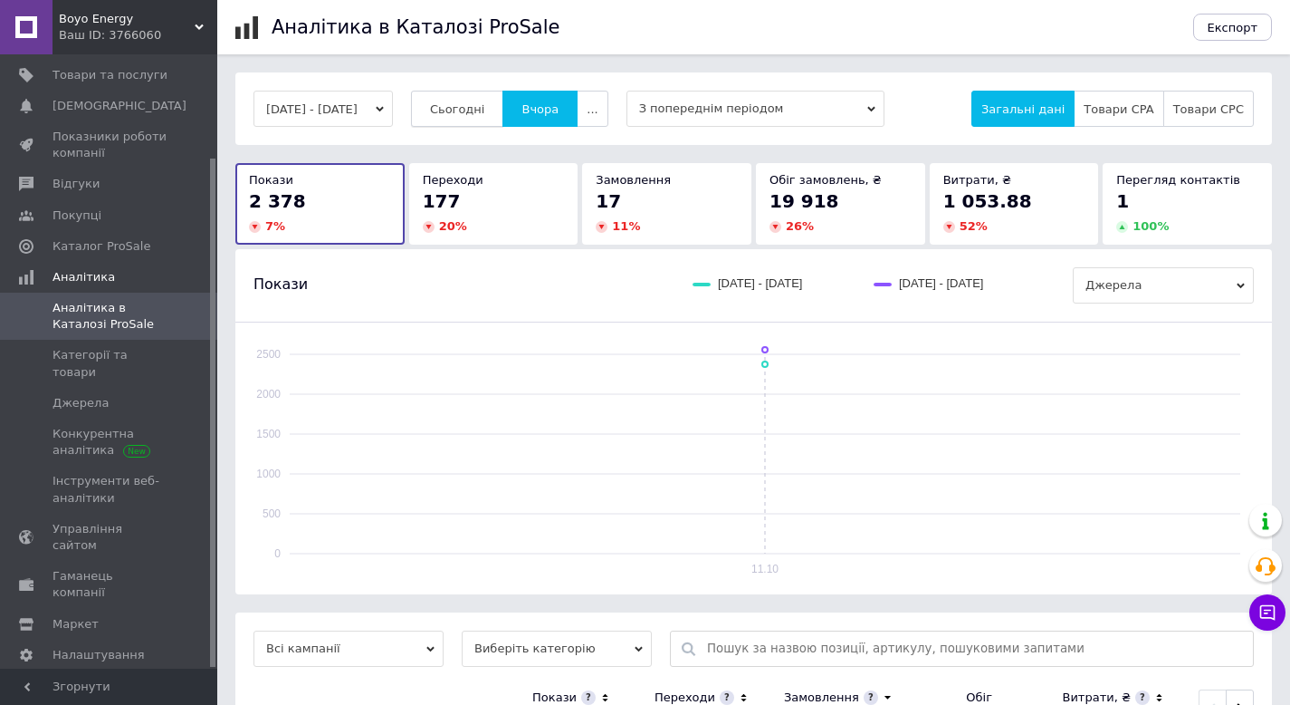
click at [485, 105] on span "Сьогодні" at bounding box center [457, 109] width 55 height 14
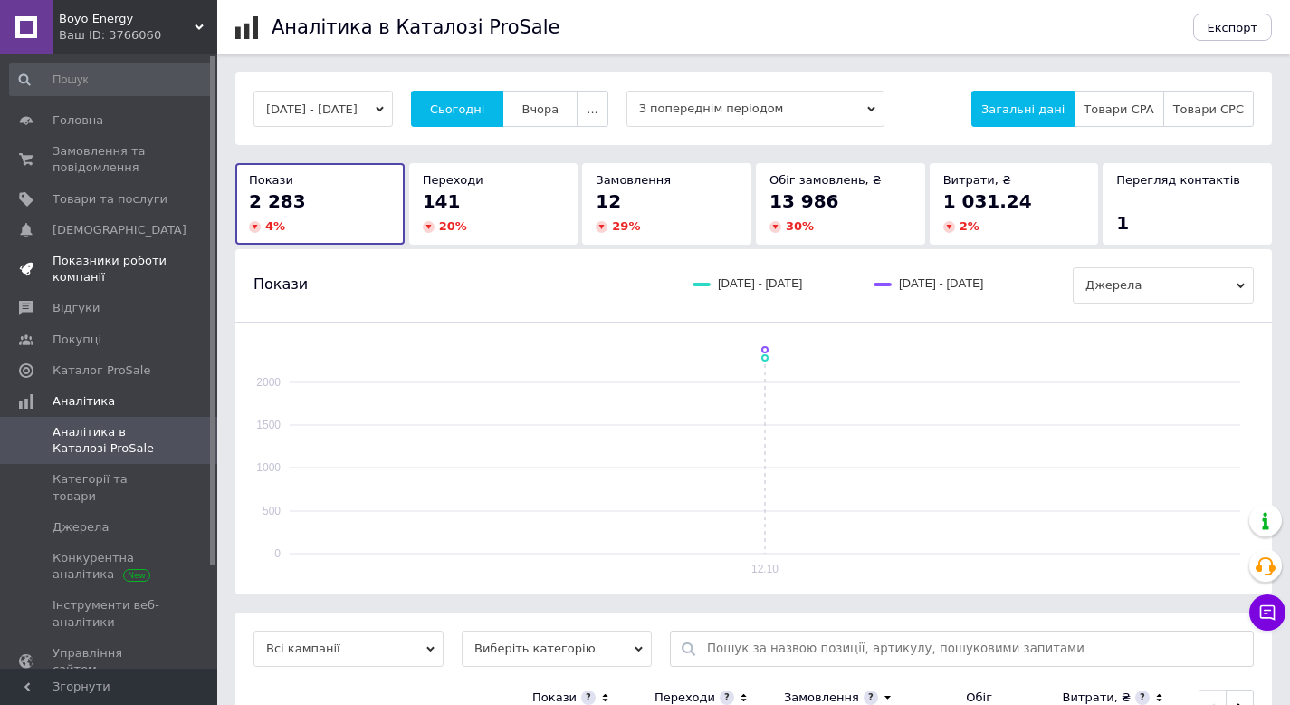
click at [91, 269] on span "Показники роботи компанії" at bounding box center [110, 269] width 115 height 33
